Goal: Transaction & Acquisition: Purchase product/service

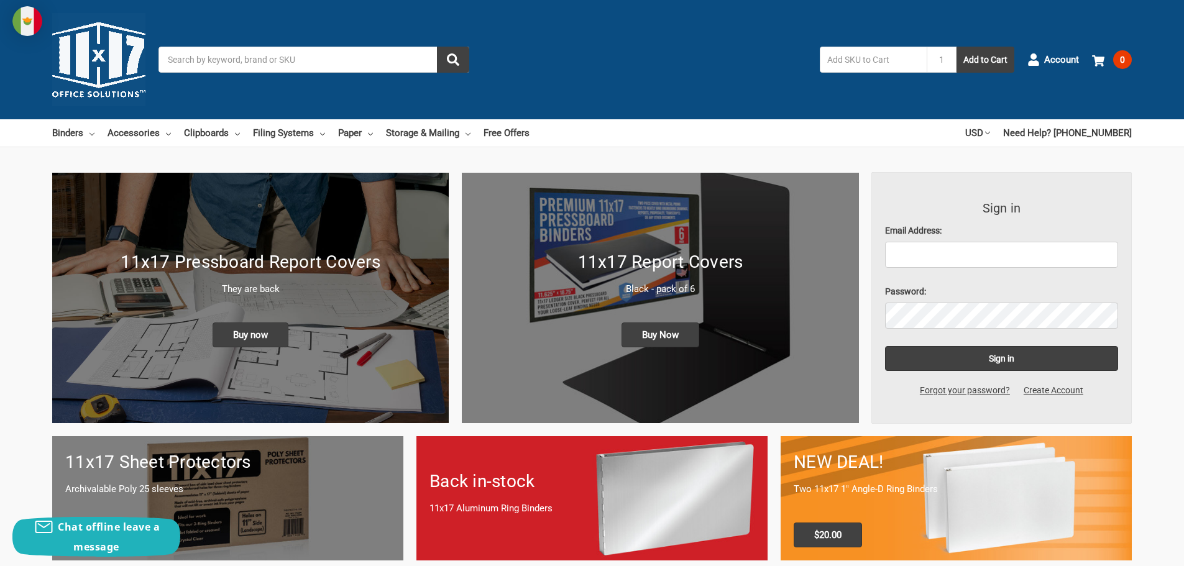
click at [21, 15] on img at bounding box center [27, 21] width 30 height 30
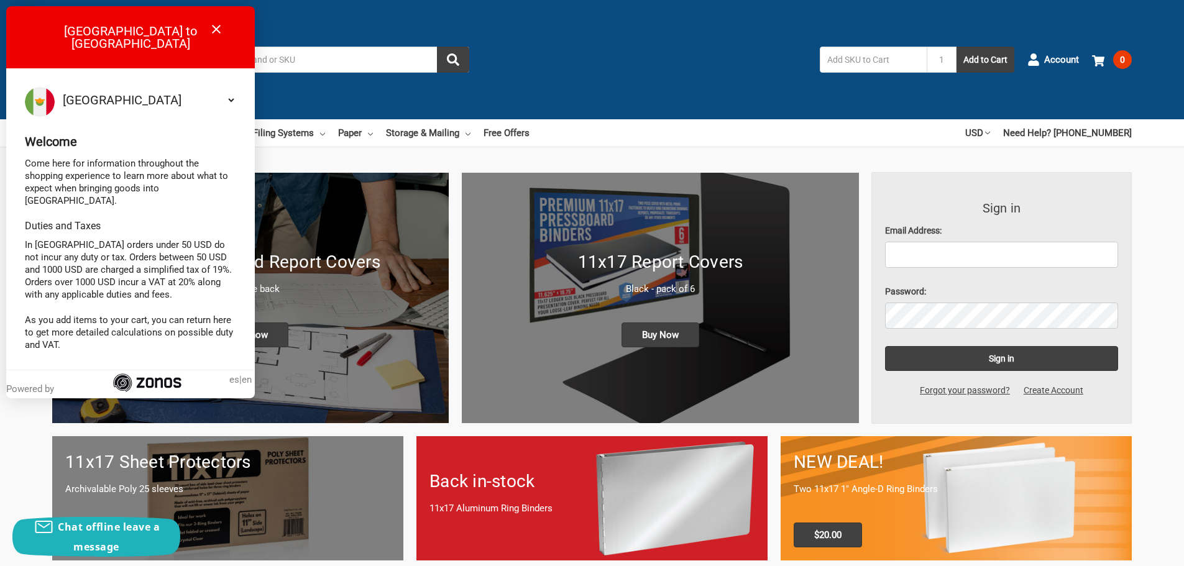
click at [220, 91] on select "Select your country Albania Algeria American Samoa Andorra Angola Anguilla Anti…" at bounding box center [148, 100] width 176 height 26
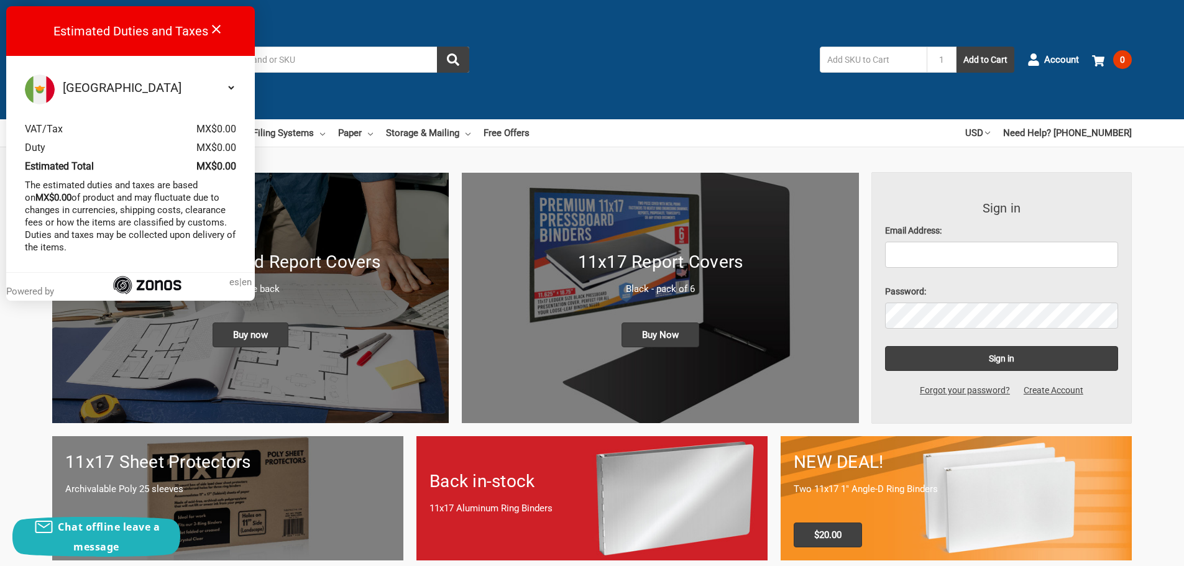
click at [231, 91] on select "Select your country Albania Algeria American Samoa Andorra Angola Anguilla Anti…" at bounding box center [148, 88] width 176 height 26
select select "US"
click at [60, 75] on select "Select your country Albania Algeria American Samoa Andorra Angola Anguilla Anti…" at bounding box center [148, 88] width 176 height 26
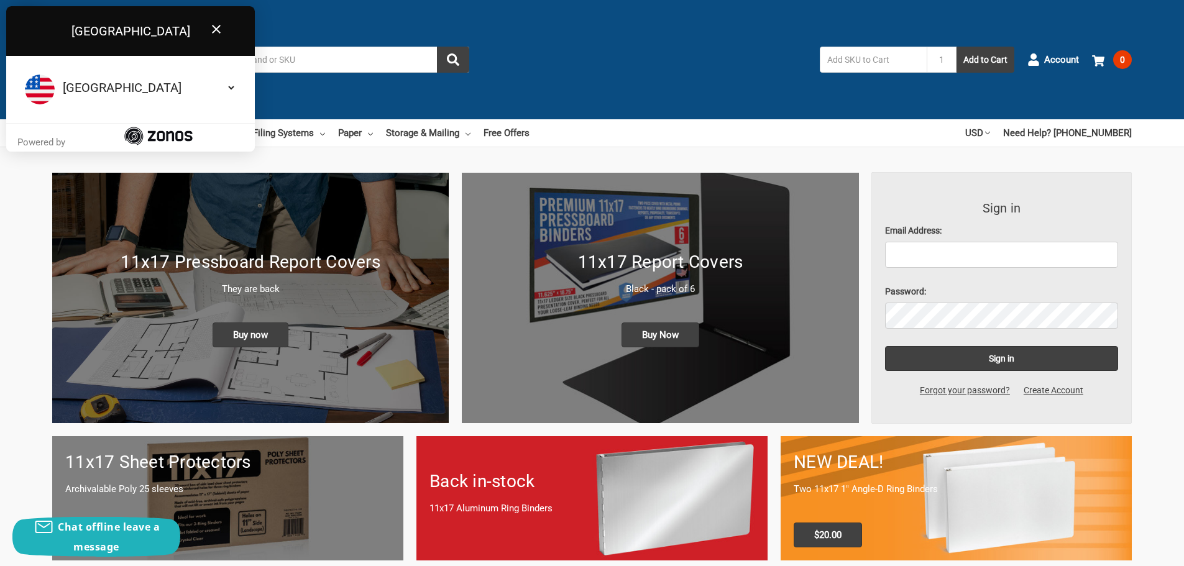
click at [220, 25] on icon "Close" at bounding box center [216, 29] width 15 height 15
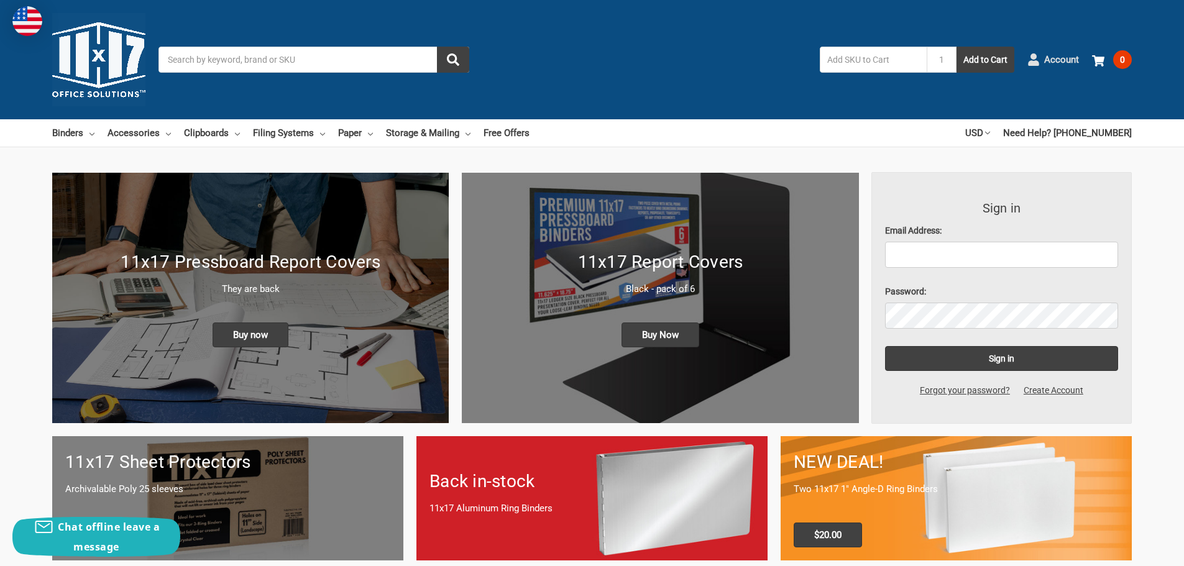
click at [1061, 64] on span "Account" at bounding box center [1061, 60] width 35 height 14
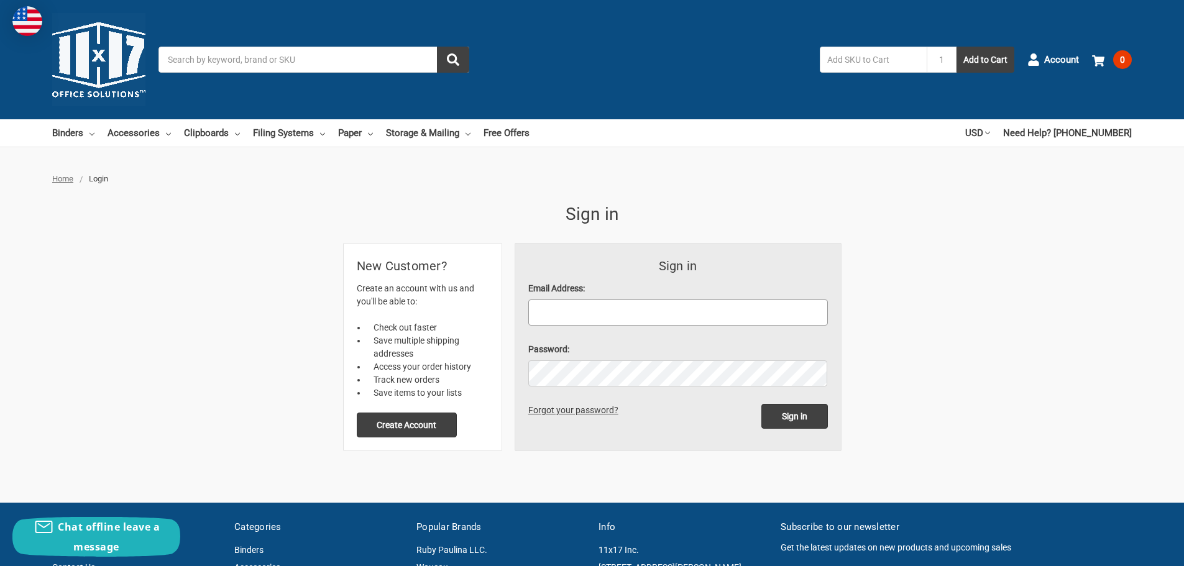
click at [585, 310] on input "Email Address:" at bounding box center [678, 313] width 300 height 26
paste input "gustavo.zazueta@vallen.com"
type input "gustavo.zazueta@vallen.com"
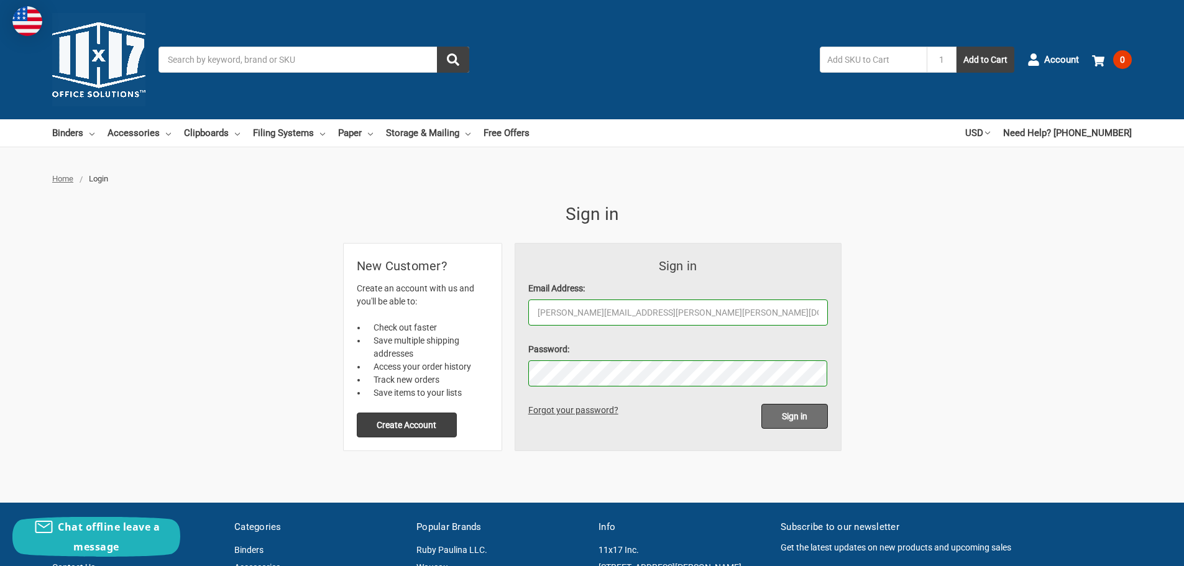
click at [784, 423] on input "Sign in" at bounding box center [795, 416] width 67 height 25
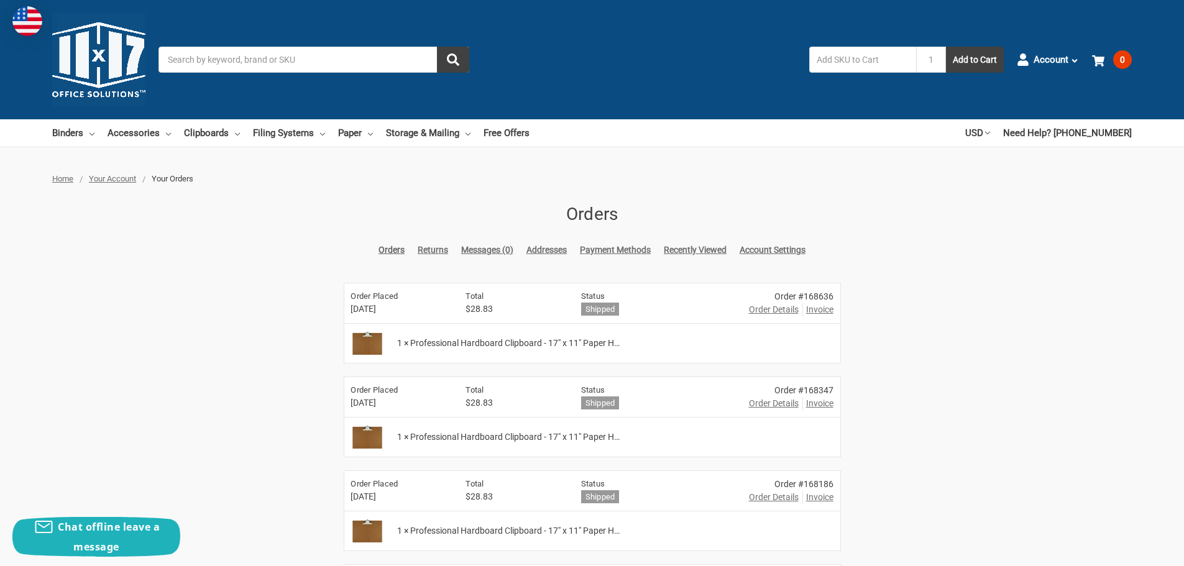
drag, startPoint x: 730, startPoint y: 194, endPoint x: 724, endPoint y: 201, distance: 9.7
click at [730, 194] on div "Home Your Account Your Orders Orders Orders Returns Messages (0) Addresses Paym…" at bounding box center [592, 530] width 1184 height 714
click at [446, 346] on span "1 × Professional Hardboard Clipboard - 17" x 11" Paper H…" at bounding box center [508, 343] width 223 height 13
click at [380, 345] on img at bounding box center [367, 343] width 40 height 31
click at [604, 341] on span "1 × Professional Hardboard Clipboard - 17" x 11" Paper H…" at bounding box center [508, 343] width 223 height 13
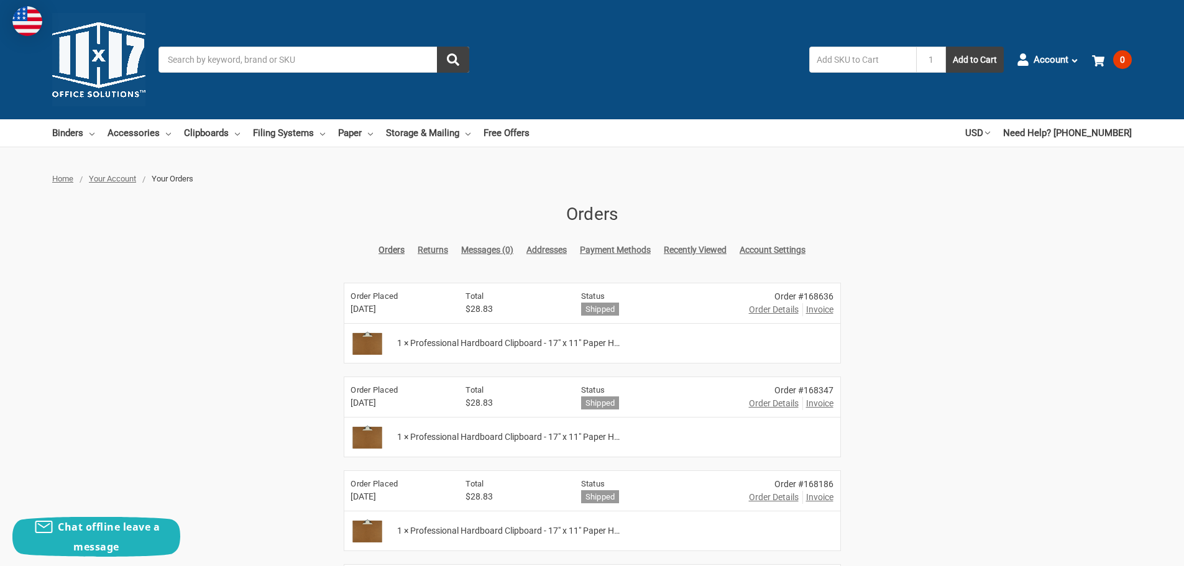
click at [607, 305] on h6 "Shipped" at bounding box center [600, 309] width 39 height 13
click at [776, 309] on span "Order Details" at bounding box center [774, 309] width 50 height 13
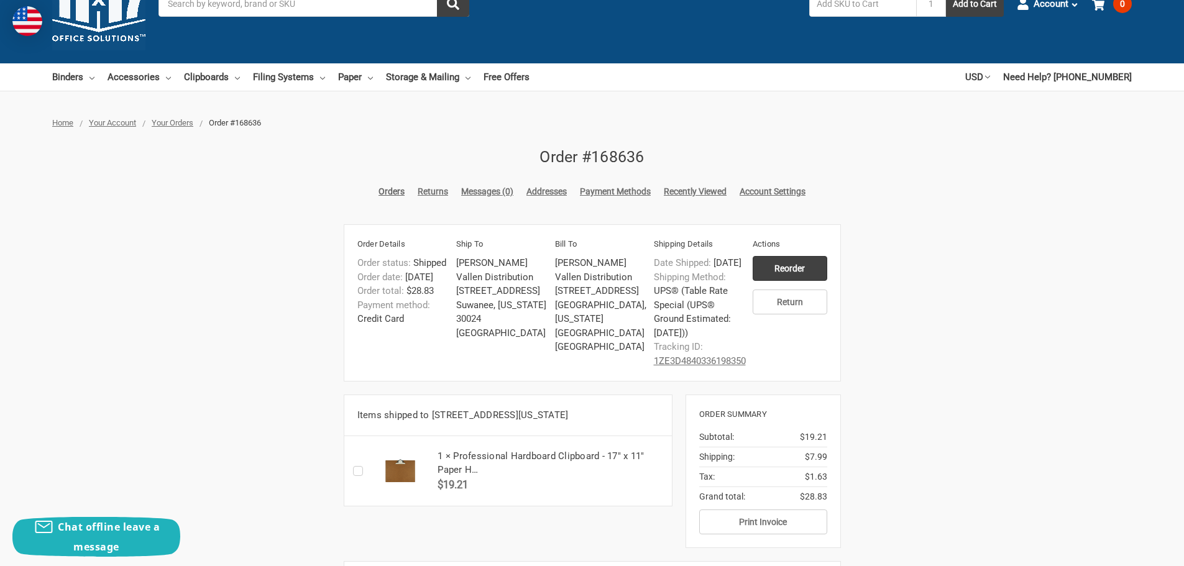
scroll to position [124, 0]
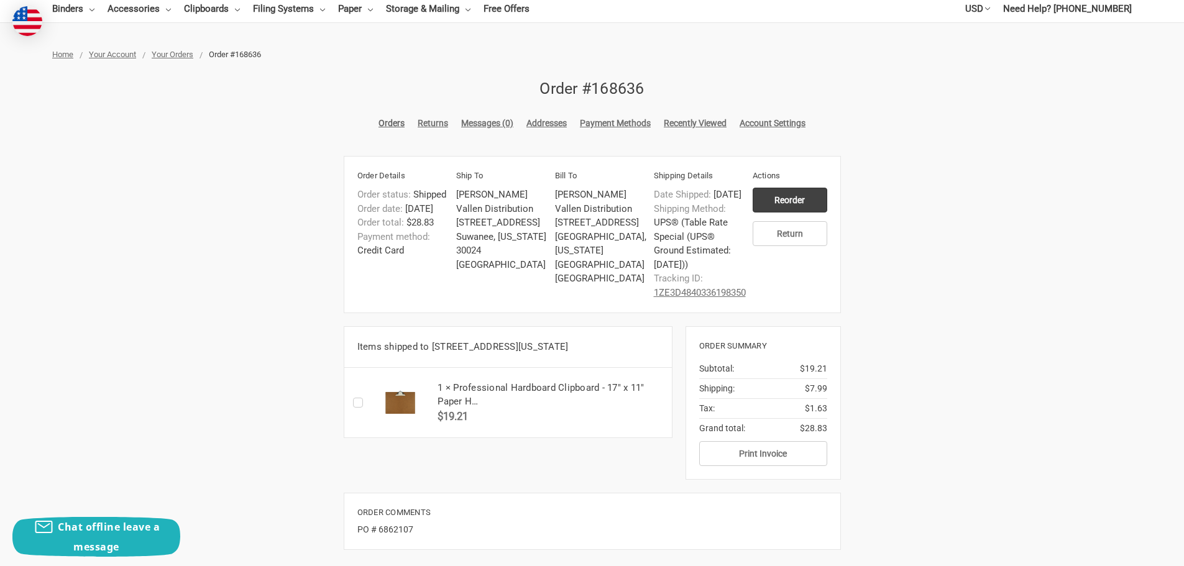
click at [402, 418] on img at bounding box center [400, 402] width 56 height 31
click at [490, 409] on h5 "1 × Professional Hardboard Clipboard - 17" x 11" Paper H…" at bounding box center [551, 395] width 227 height 28
click at [464, 409] on h5 "1 × Professional Hardboard Clipboard - 17" x 11" Paper H…" at bounding box center [551, 395] width 227 height 28
click at [458, 423] on span "$19.21" at bounding box center [453, 416] width 30 height 12
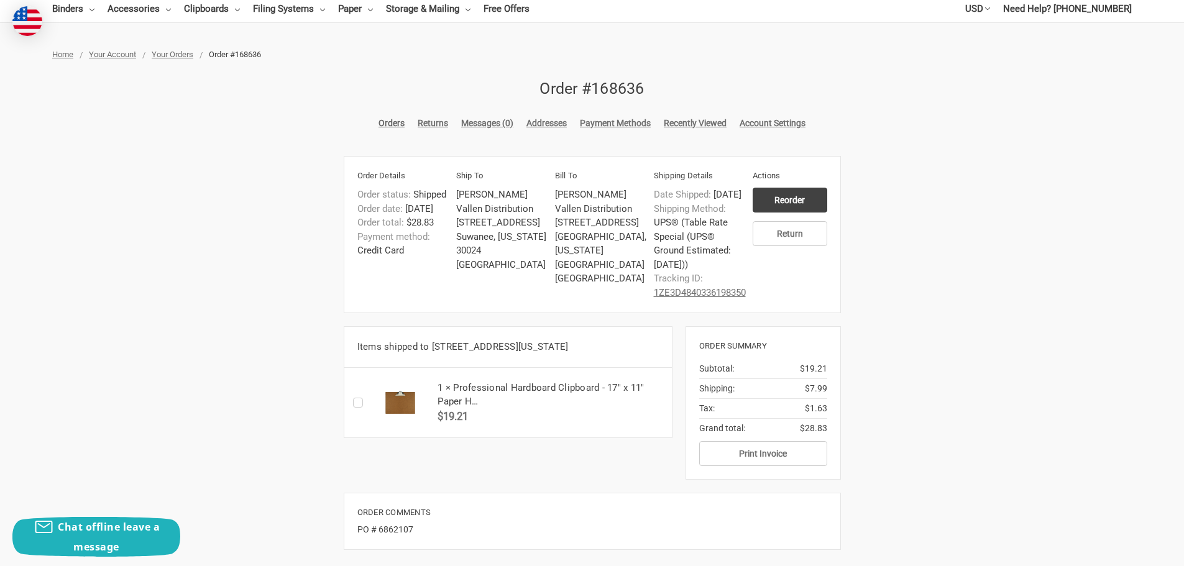
click at [589, 409] on h5 "1 × Professional Hardboard Clipboard - 17" x 11" Paper H…" at bounding box center [551, 395] width 227 height 28
click at [801, 198] on input "Reorder" at bounding box center [790, 200] width 75 height 25
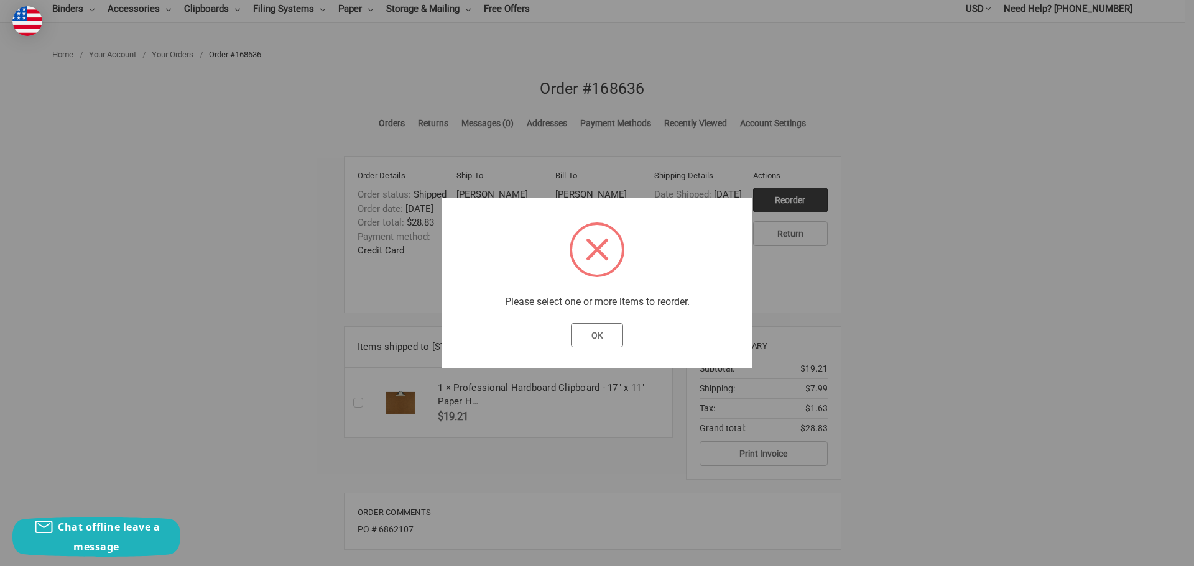
click at [610, 331] on button "OK" at bounding box center [597, 335] width 53 height 25
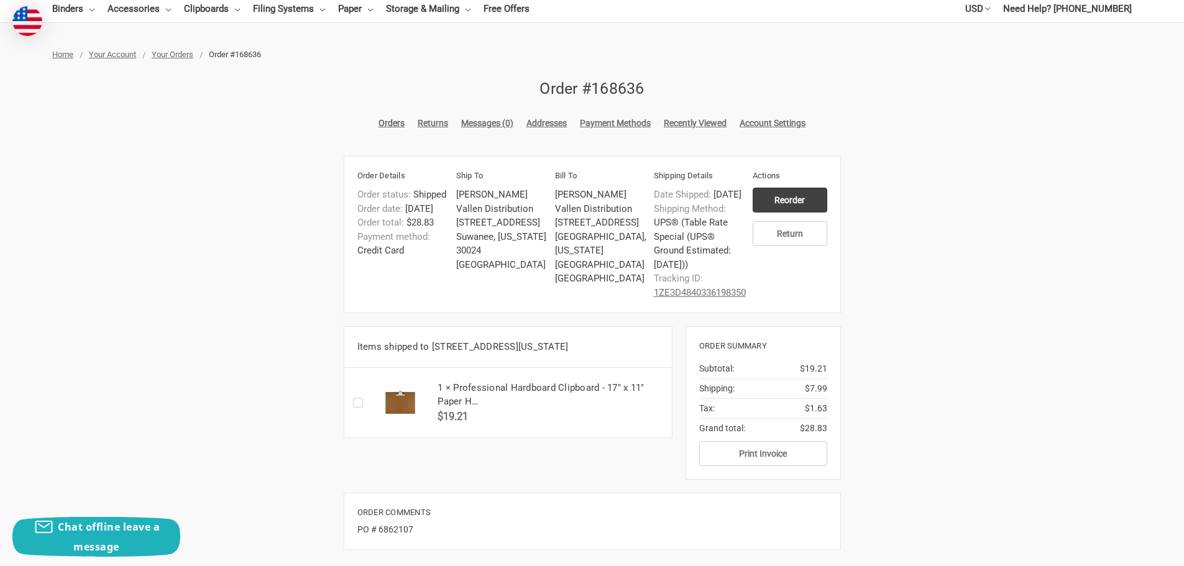
click at [353, 403] on label "Checkbox 48912 label" at bounding box center [361, 403] width 16 height 0
click at [356, 403] on input "Checkbox 48912 label" at bounding box center [356, 403] width 1 height 1
checkbox input "true"
click at [804, 201] on input "Reorder" at bounding box center [790, 200] width 75 height 25
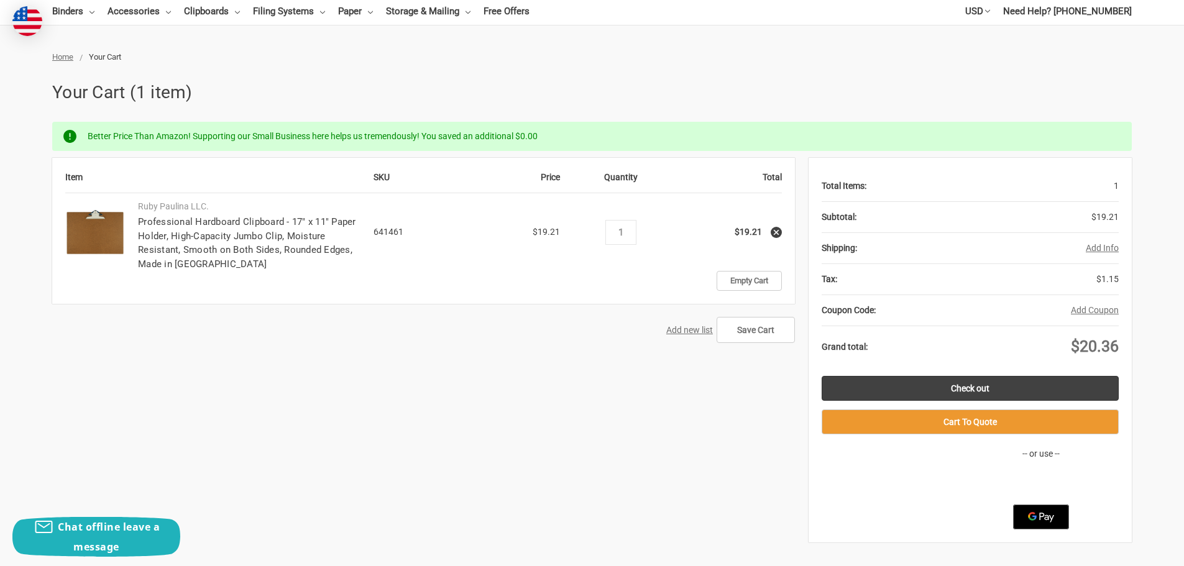
scroll to position [124, 0]
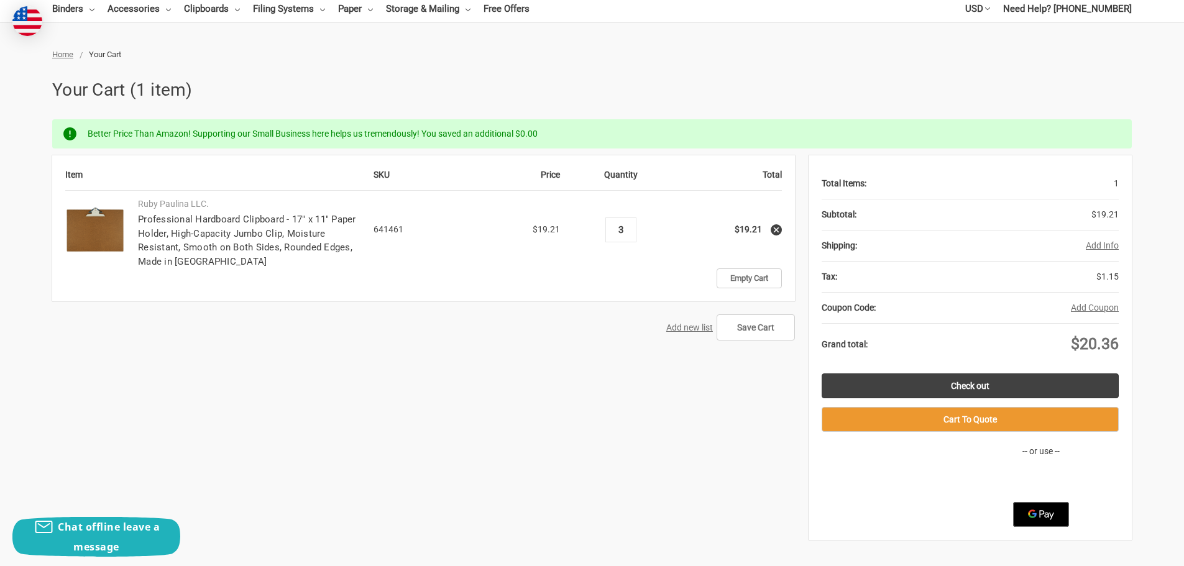
type input "3"
click at [660, 240] on td "Quantity Decrease Quantity: 3 Increase Quantity:" at bounding box center [621, 230] width 108 height 78
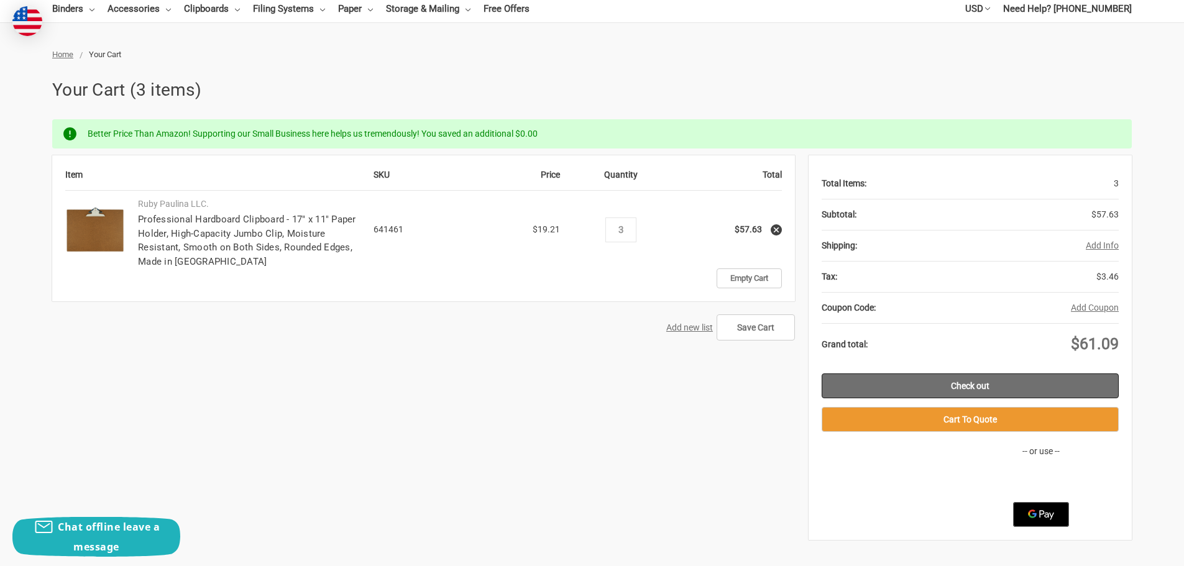
click at [1074, 385] on link "Check out" at bounding box center [970, 386] width 297 height 25
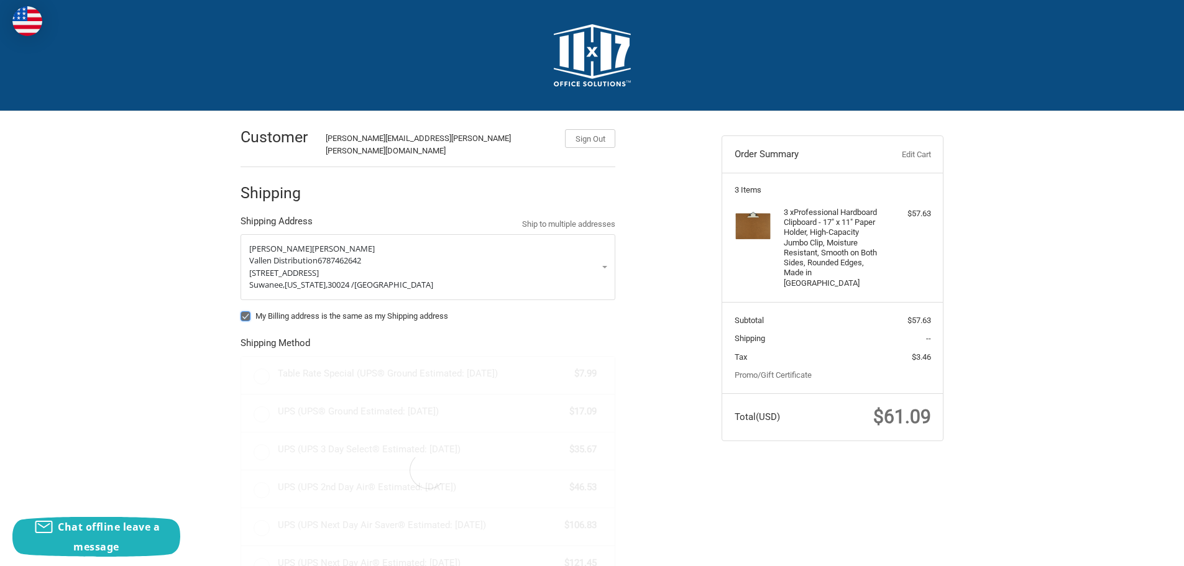
radio input "true"
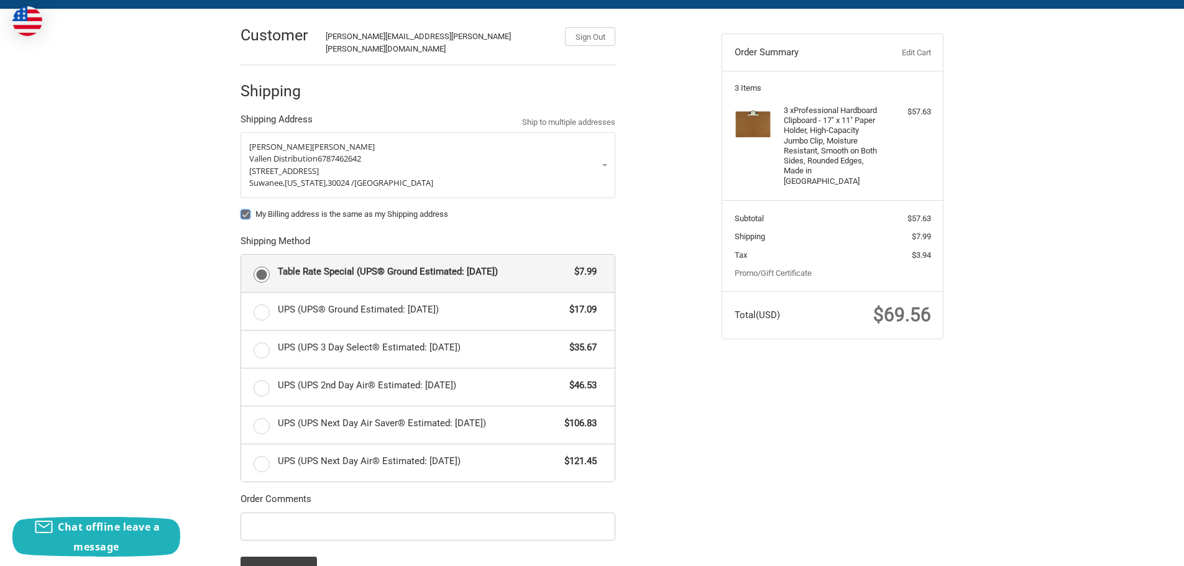
scroll to position [124, 0]
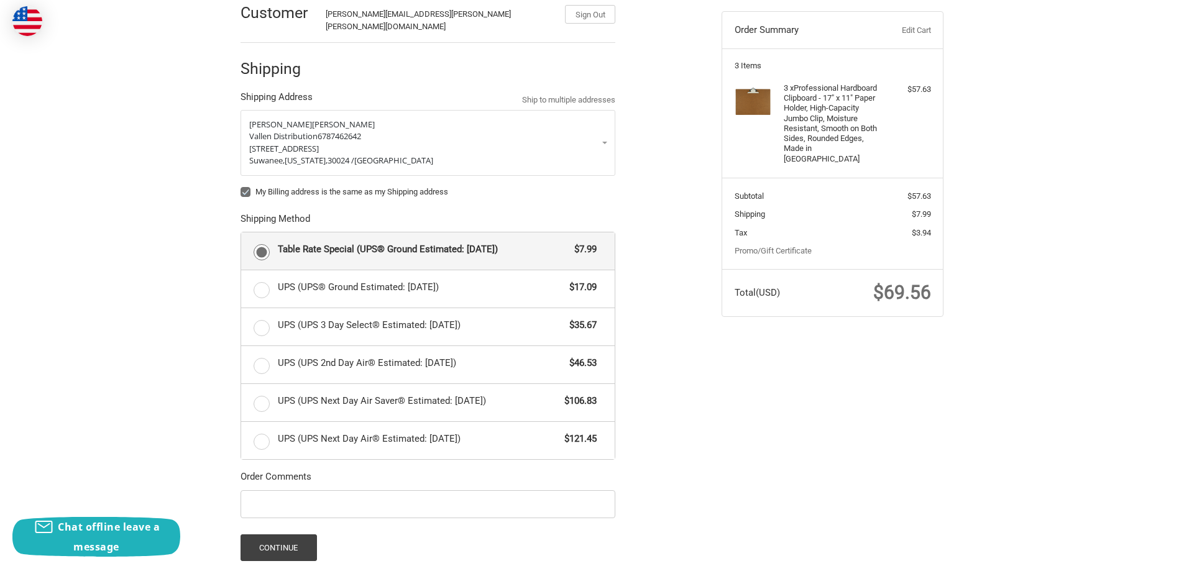
click at [380, 187] on label "My Billing address is the same as my Shipping address" at bounding box center [428, 192] width 375 height 10
click at [241, 186] on input "My Billing address is the same as my Shipping address" at bounding box center [241, 186] width 1 height 1
checkbox input "false"
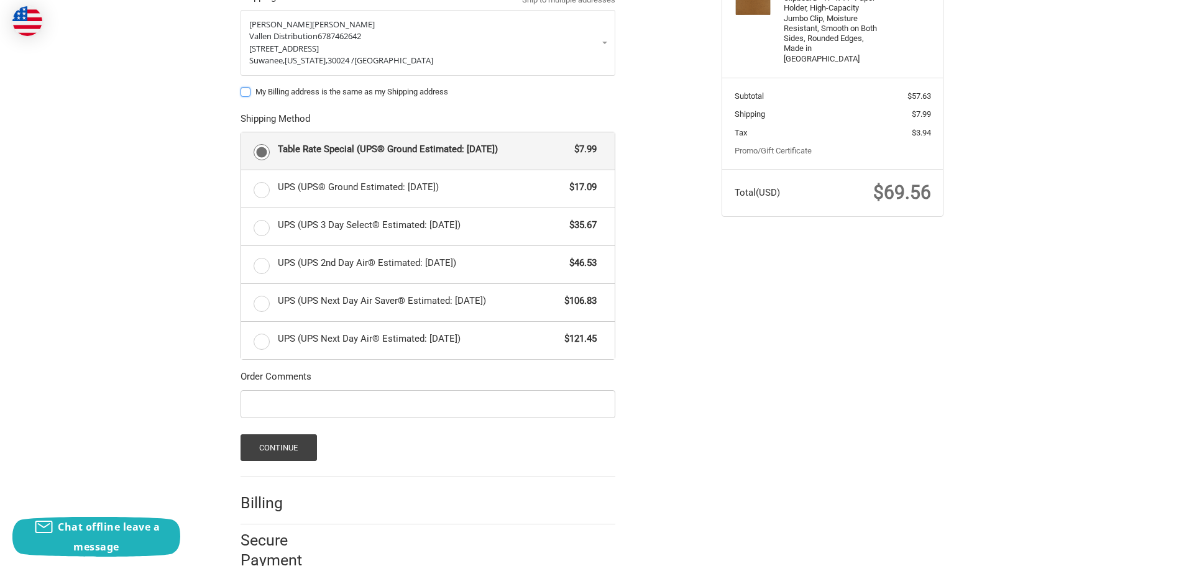
scroll to position [245, 0]
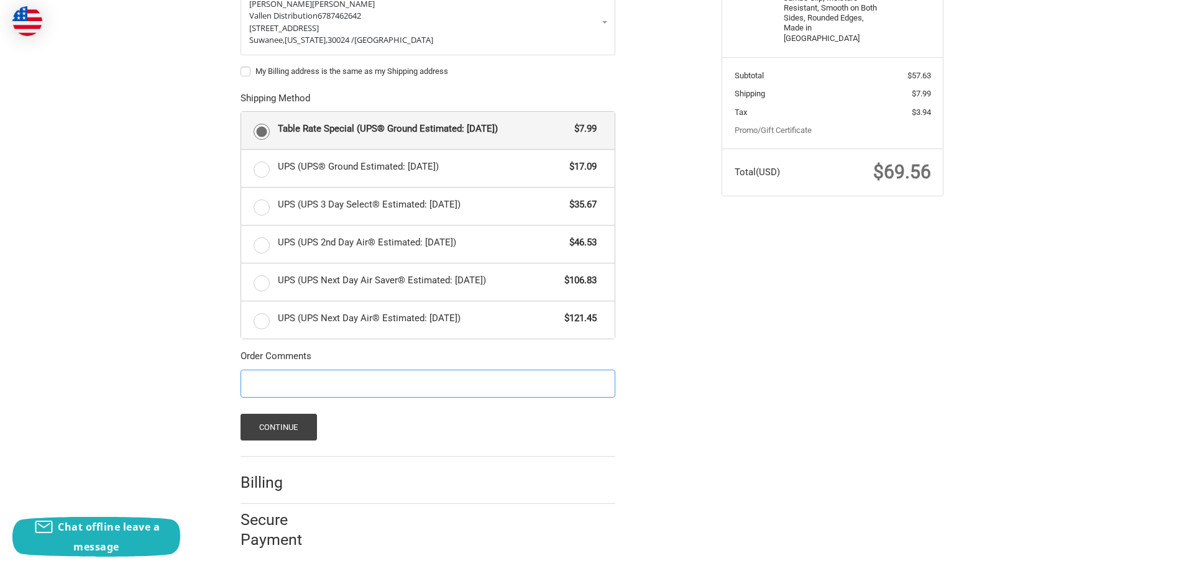
click at [443, 374] on input "Order Comments" at bounding box center [428, 384] width 375 height 28
paste input "7807918"
type input "Reference PO # 7807918"
click at [296, 405] on form "Gustavo Zazueta Vallen Distribution 6787462642 560 Horizon Drive Suite 200 Suwa…" at bounding box center [428, 214] width 375 height 451
click at [297, 420] on button "Continue" at bounding box center [279, 427] width 76 height 27
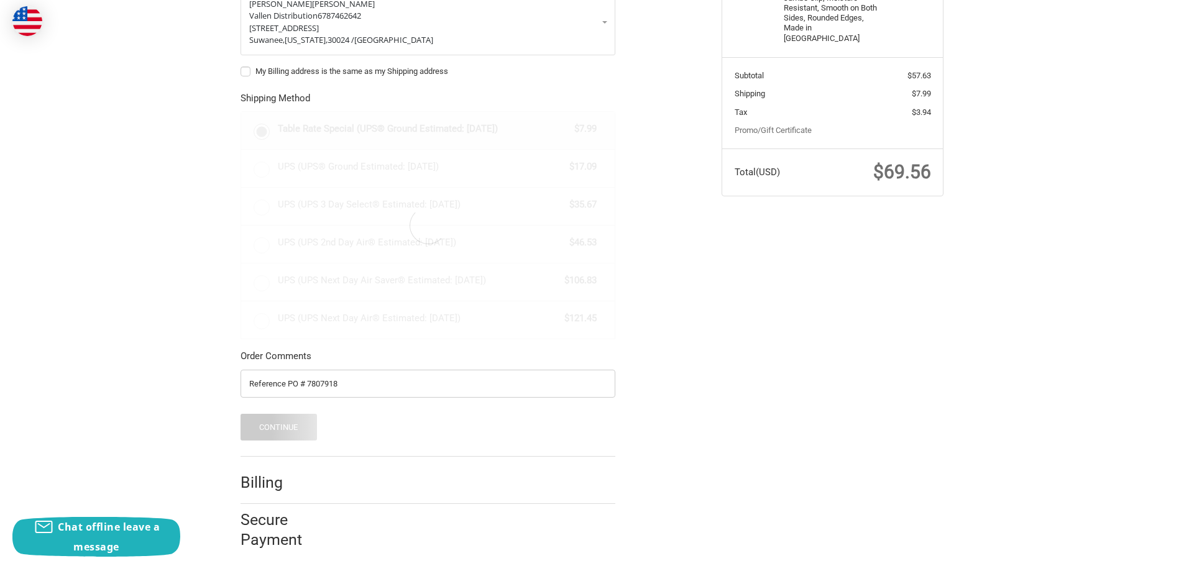
scroll to position [0, 0]
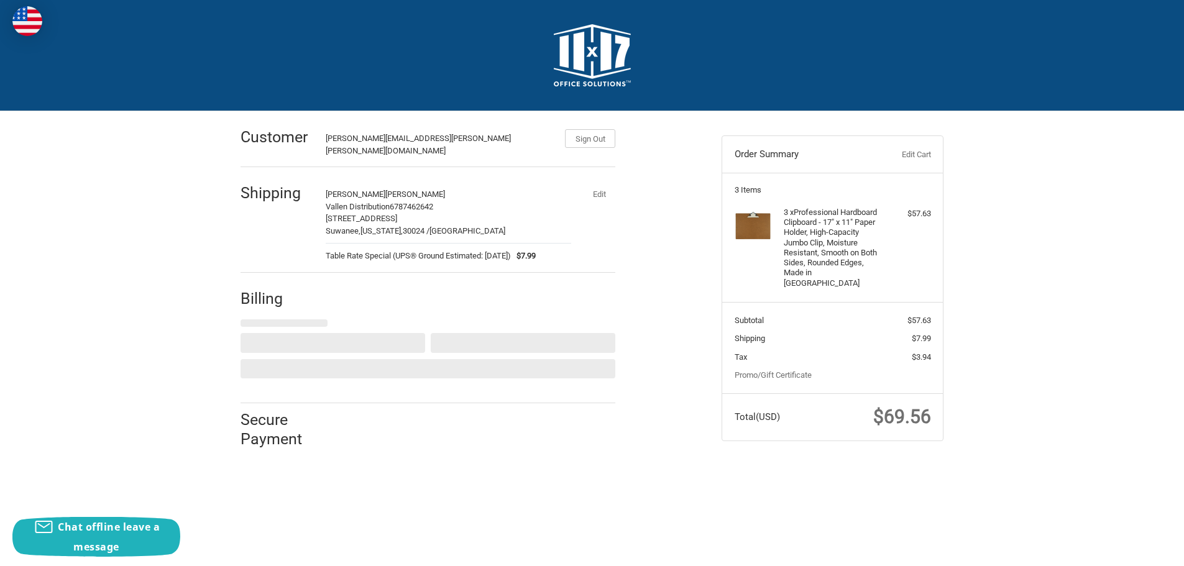
select select "MX"
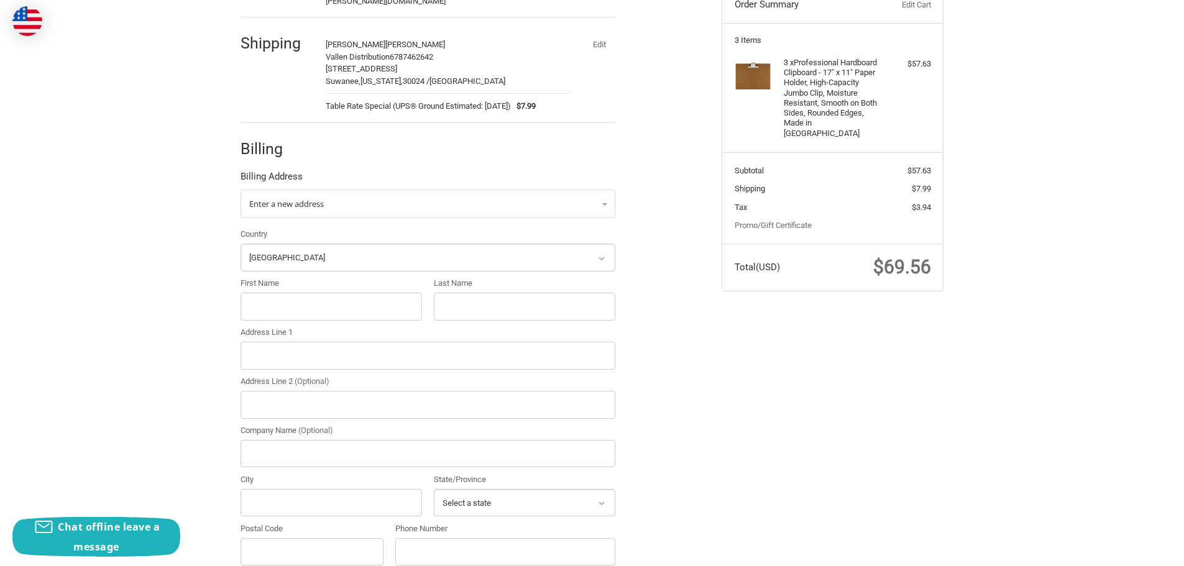
scroll to position [150, 0]
click at [292, 198] on span "Enter a new address" at bounding box center [286, 203] width 75 height 11
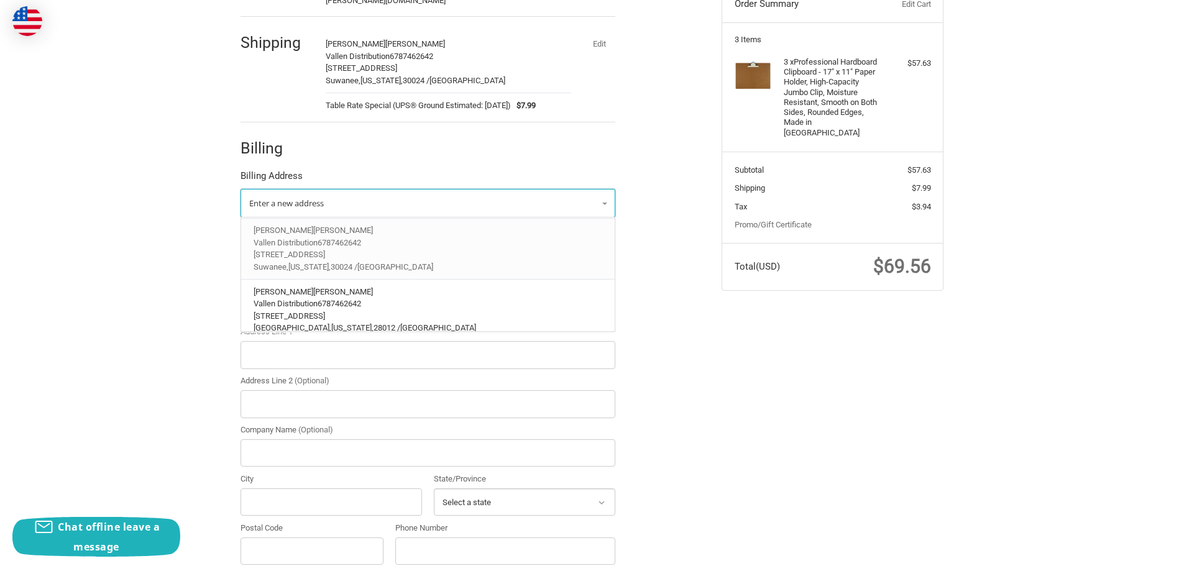
scroll to position [104, 0]
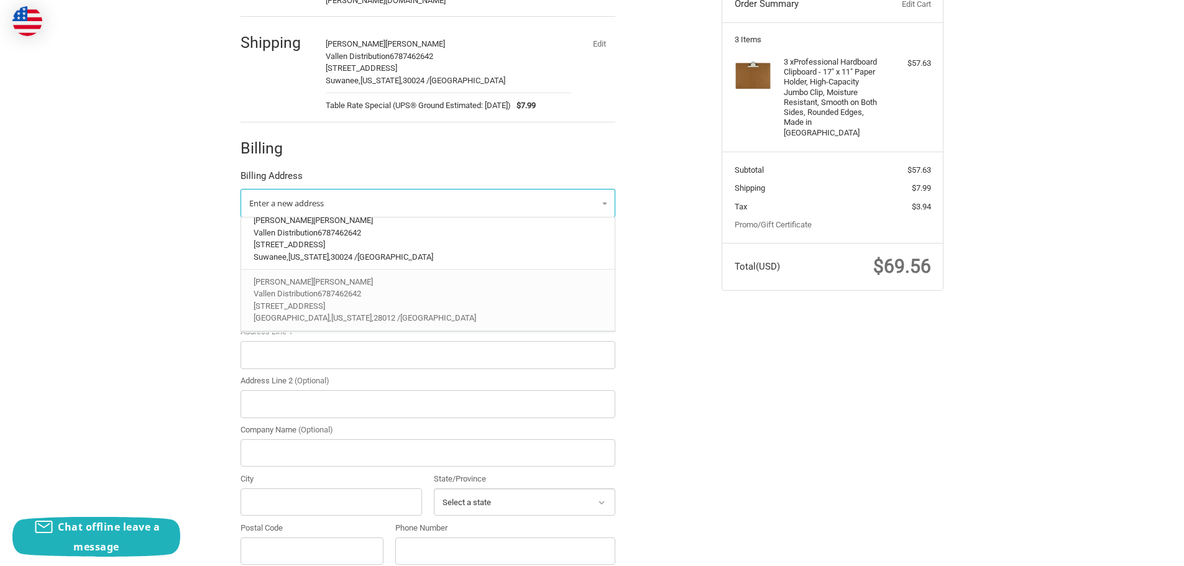
click at [331, 313] on span "North Carolina," at bounding box center [352, 317] width 42 height 9
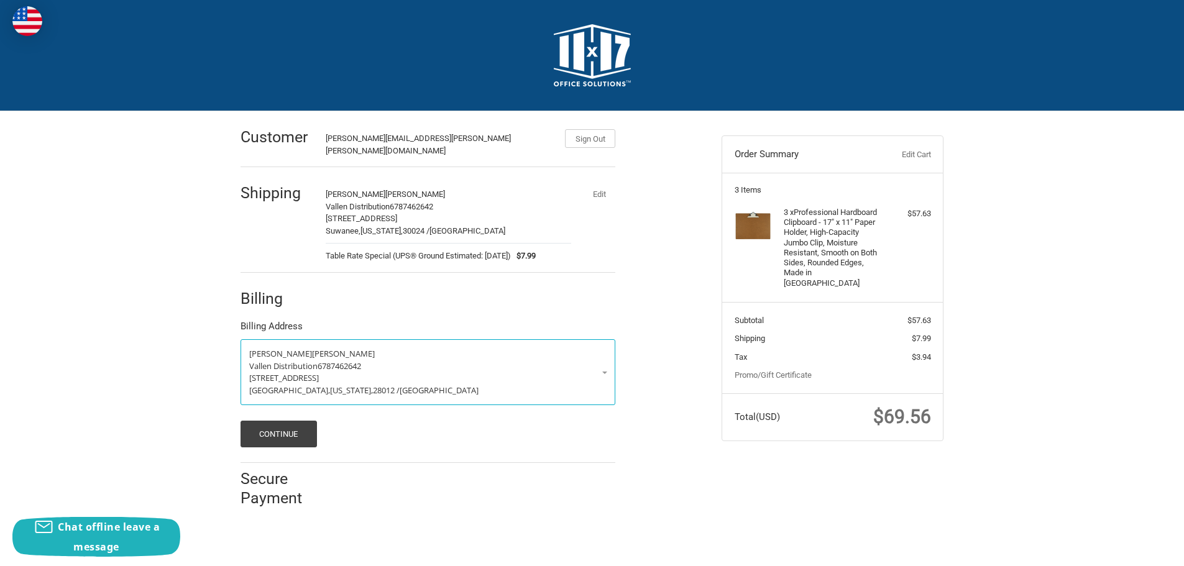
scroll to position [0, 0]
click at [284, 426] on button "Continue" at bounding box center [284, 434] width 76 height 27
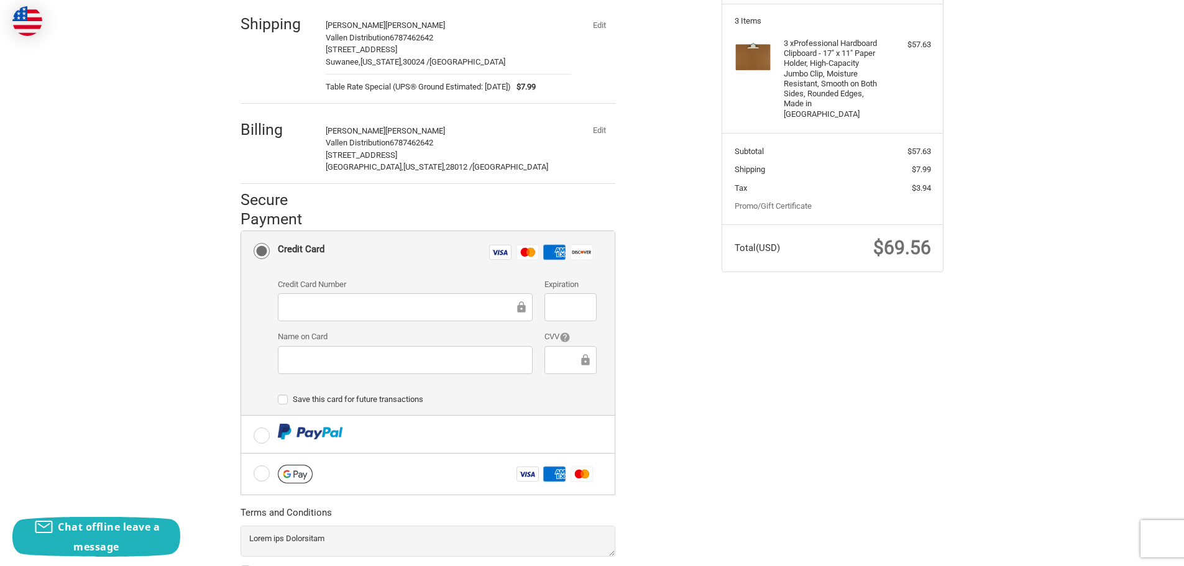
scroll to position [263, 0]
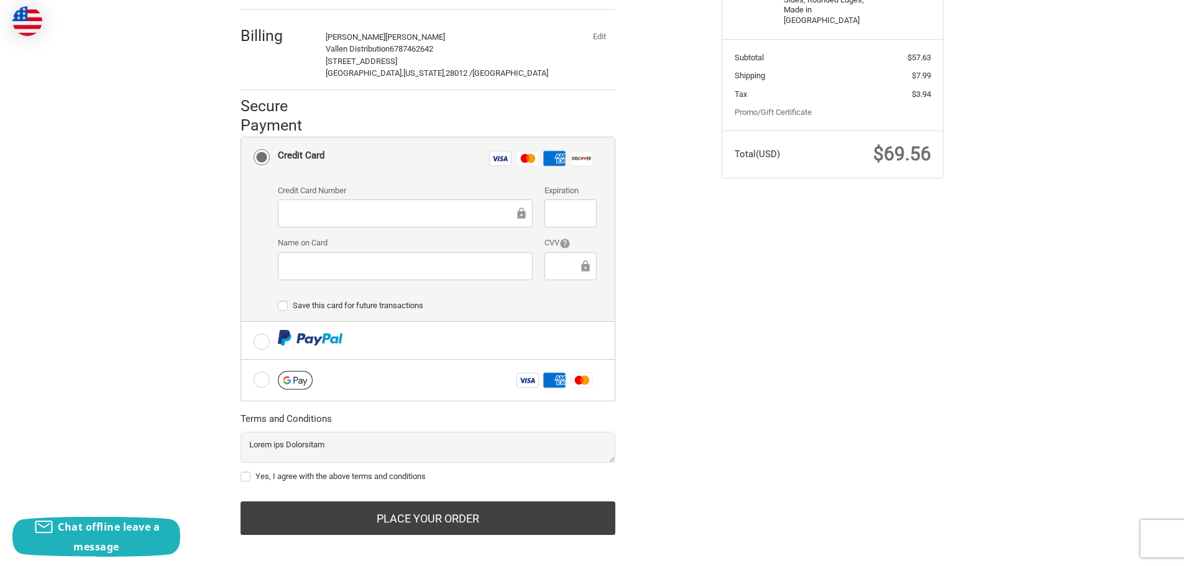
click at [352, 200] on div at bounding box center [405, 214] width 255 height 28
click at [246, 472] on label "Yes, I agree with the above terms and conditions" at bounding box center [428, 477] width 375 height 10
click at [241, 471] on input "Yes, I agree with the above terms and conditions" at bounding box center [241, 471] width 1 height 1
checkbox input "true"
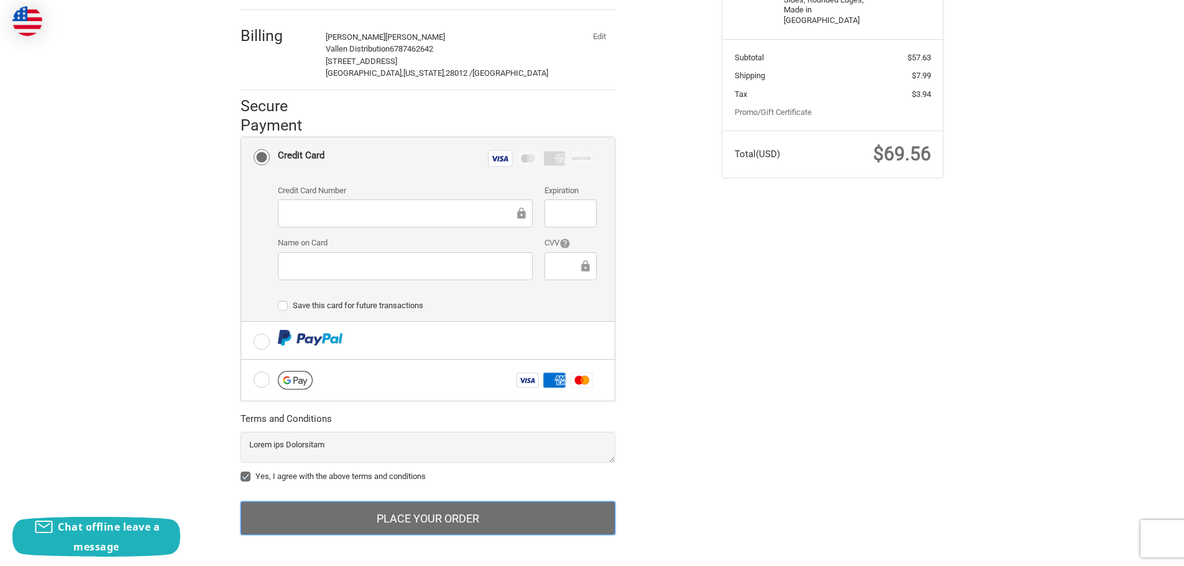
click at [466, 507] on button "Place Your Order" at bounding box center [428, 519] width 375 height 34
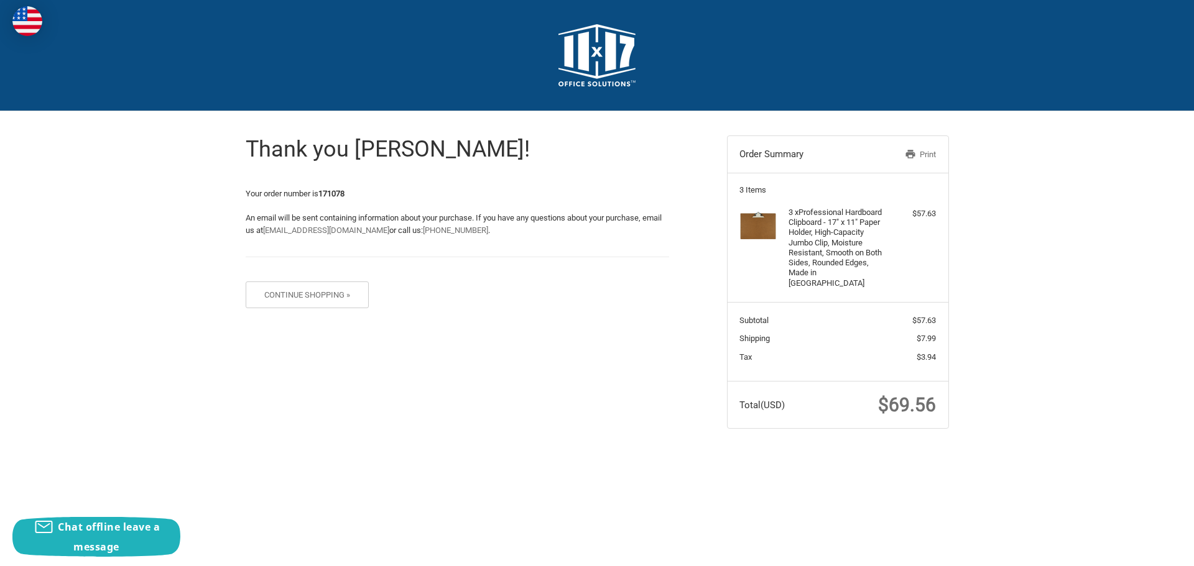
click at [332, 195] on strong "171078" at bounding box center [331, 193] width 26 height 9
copy strong "171078"
click at [335, 193] on strong "171078" at bounding box center [331, 193] width 26 height 9
drag, startPoint x: 335, startPoint y: 193, endPoint x: 592, endPoint y: 237, distance: 261.2
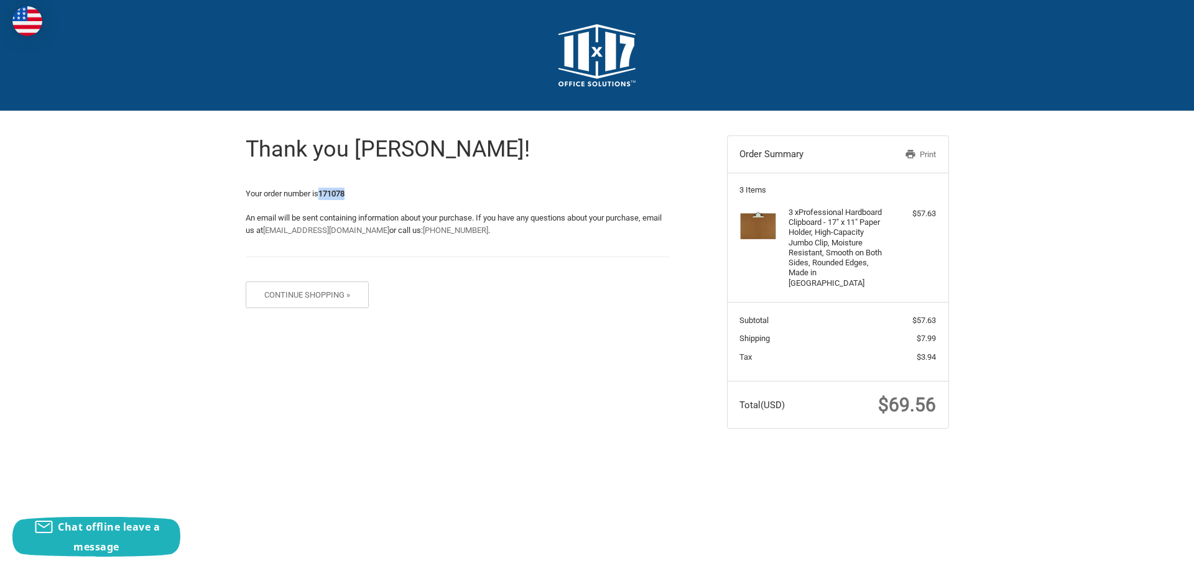
click at [344, 196] on strong "171078" at bounding box center [331, 193] width 26 height 9
